Goal: Navigation & Orientation: Understand site structure

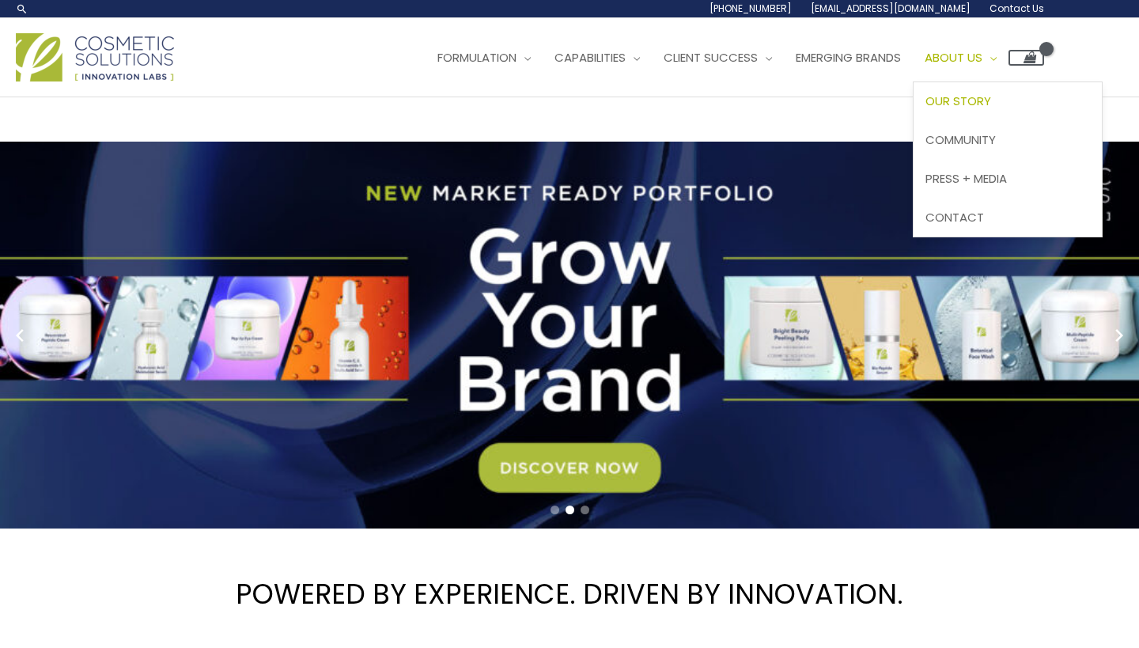
click at [926, 109] on span "Our Story" at bounding box center [959, 101] width 66 height 17
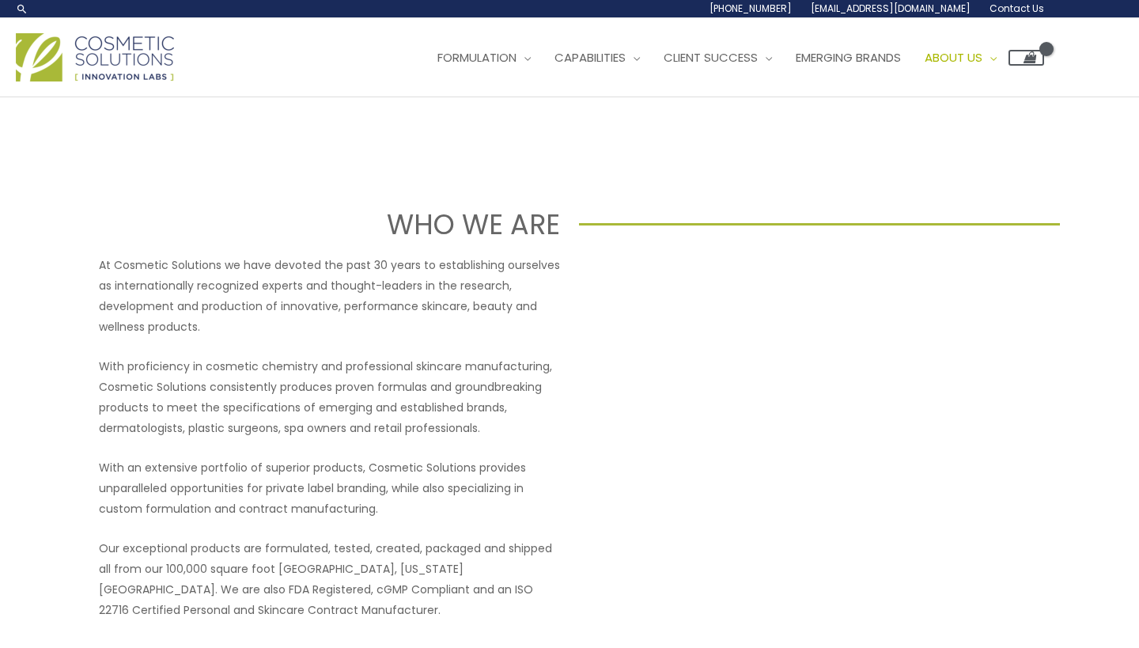
click at [95, 81] on img at bounding box center [95, 57] width 158 height 48
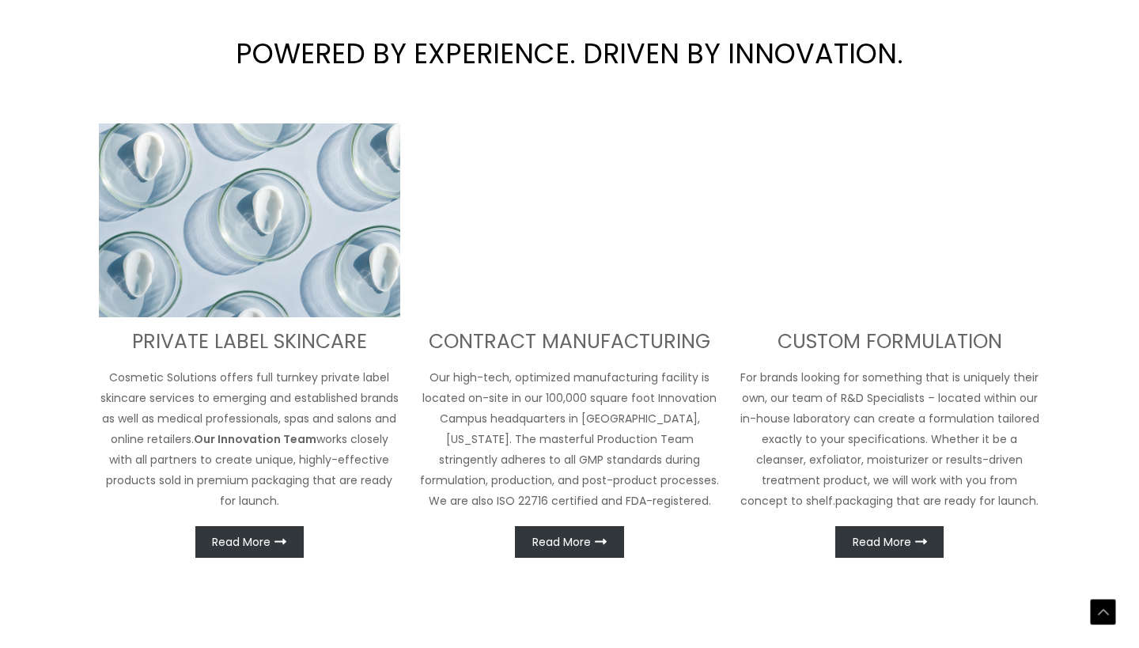
scroll to position [171, 0]
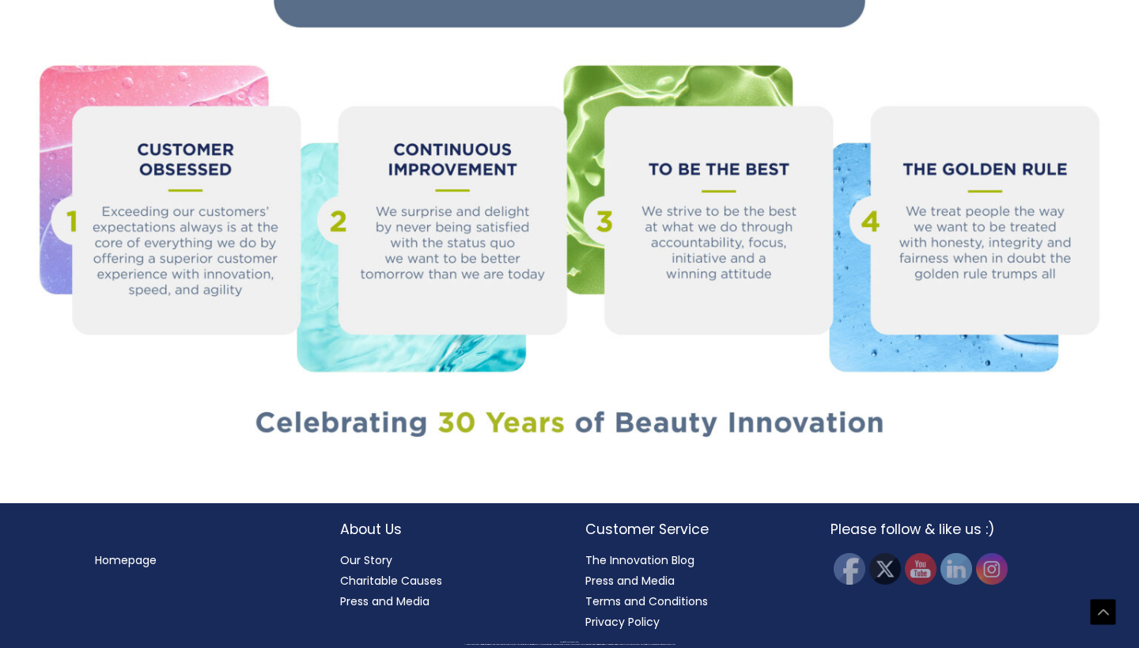
scroll to position [2093, 0]
click at [388, 575] on link "Charitable Causes" at bounding box center [391, 581] width 102 height 16
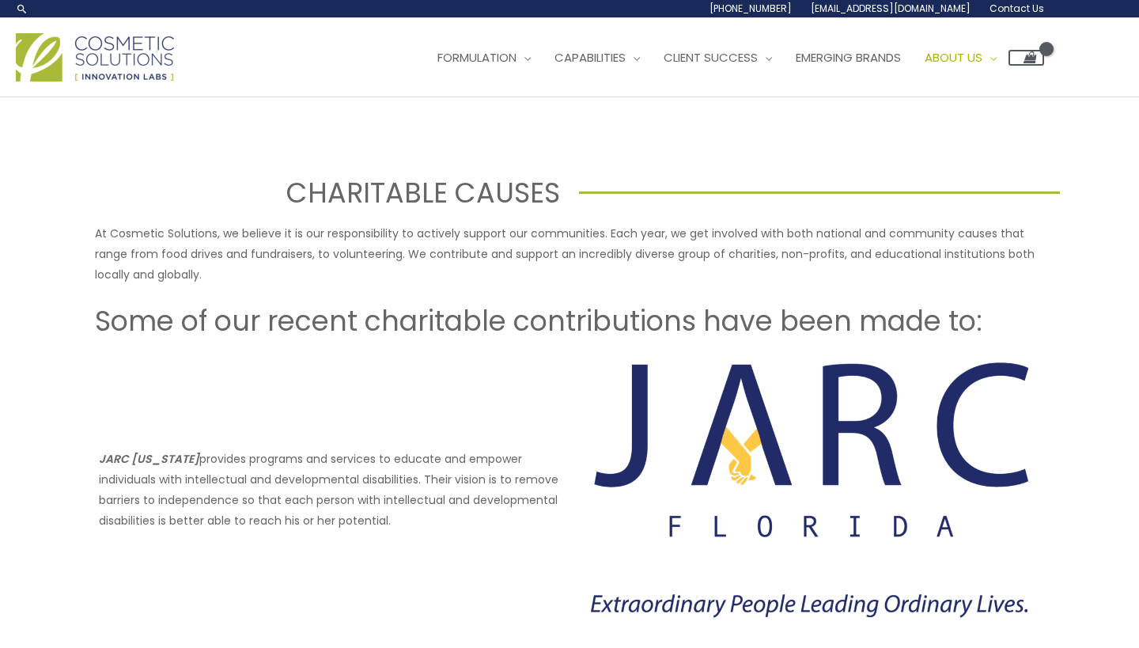
click at [133, 81] on img at bounding box center [95, 57] width 158 height 48
